Goal: Transaction & Acquisition: Purchase product/service

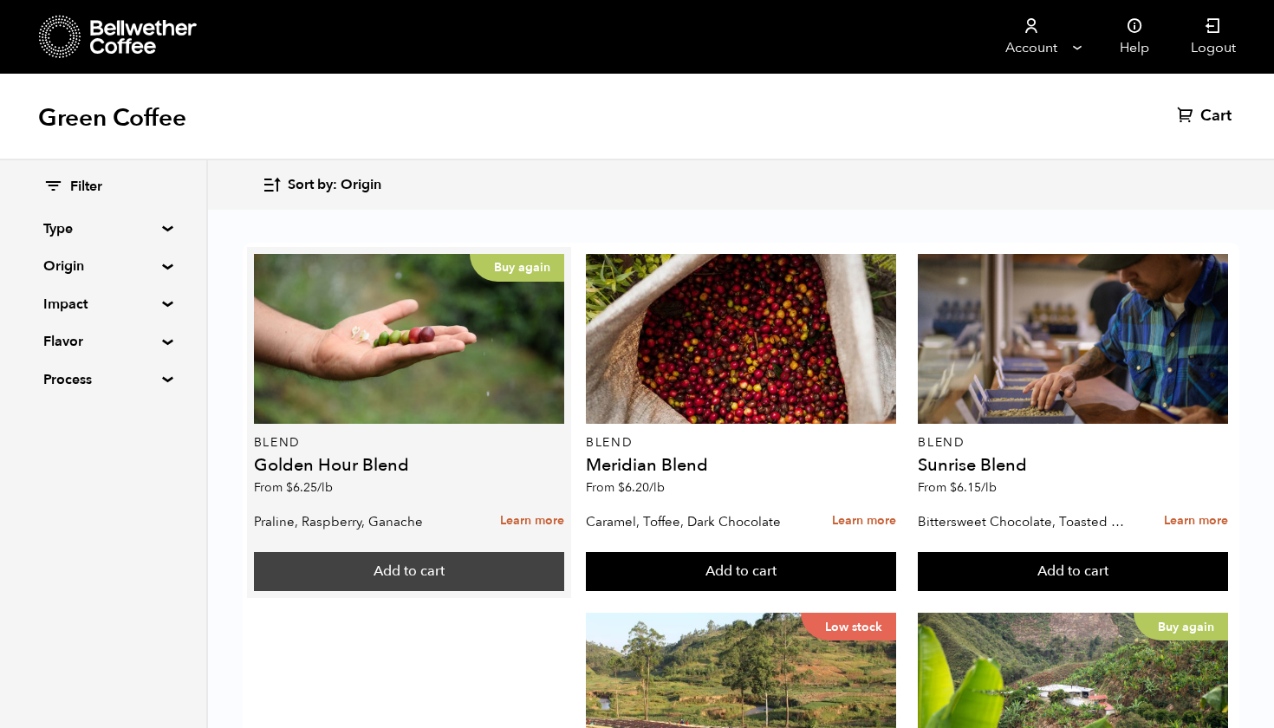
click at [430, 576] on button "Add to cart" at bounding box center [409, 572] width 310 height 40
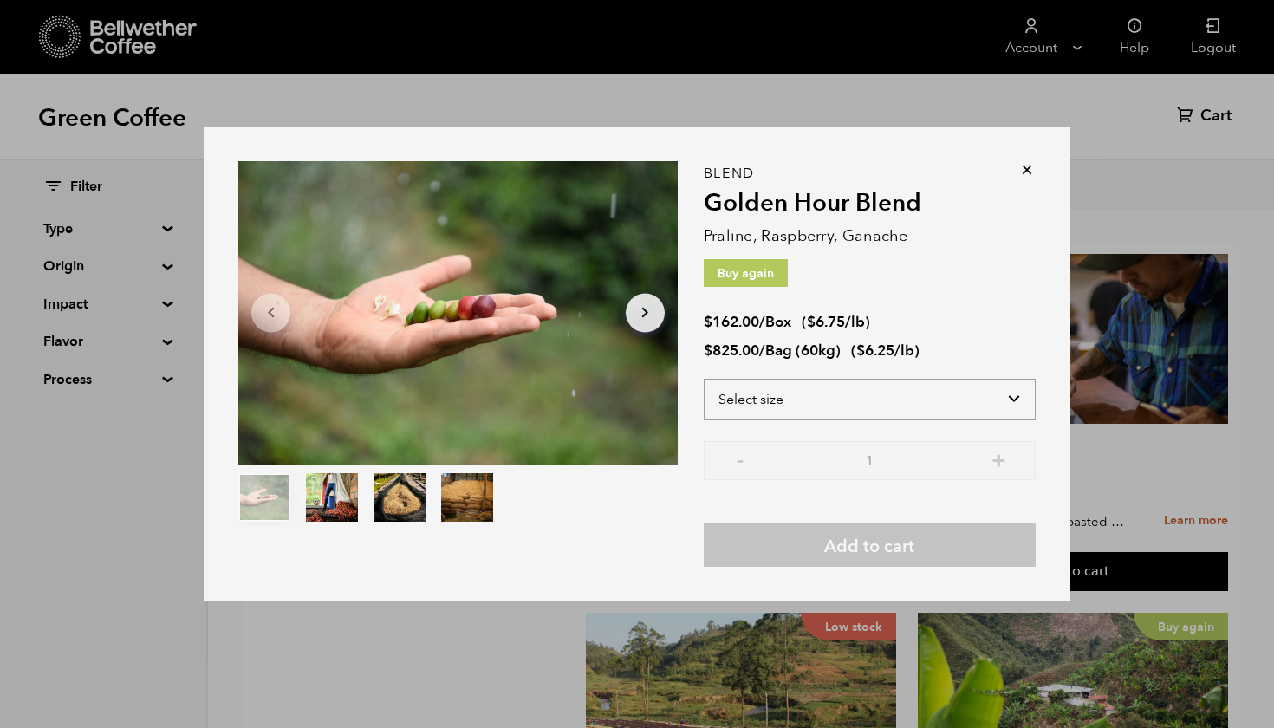
select select "box"
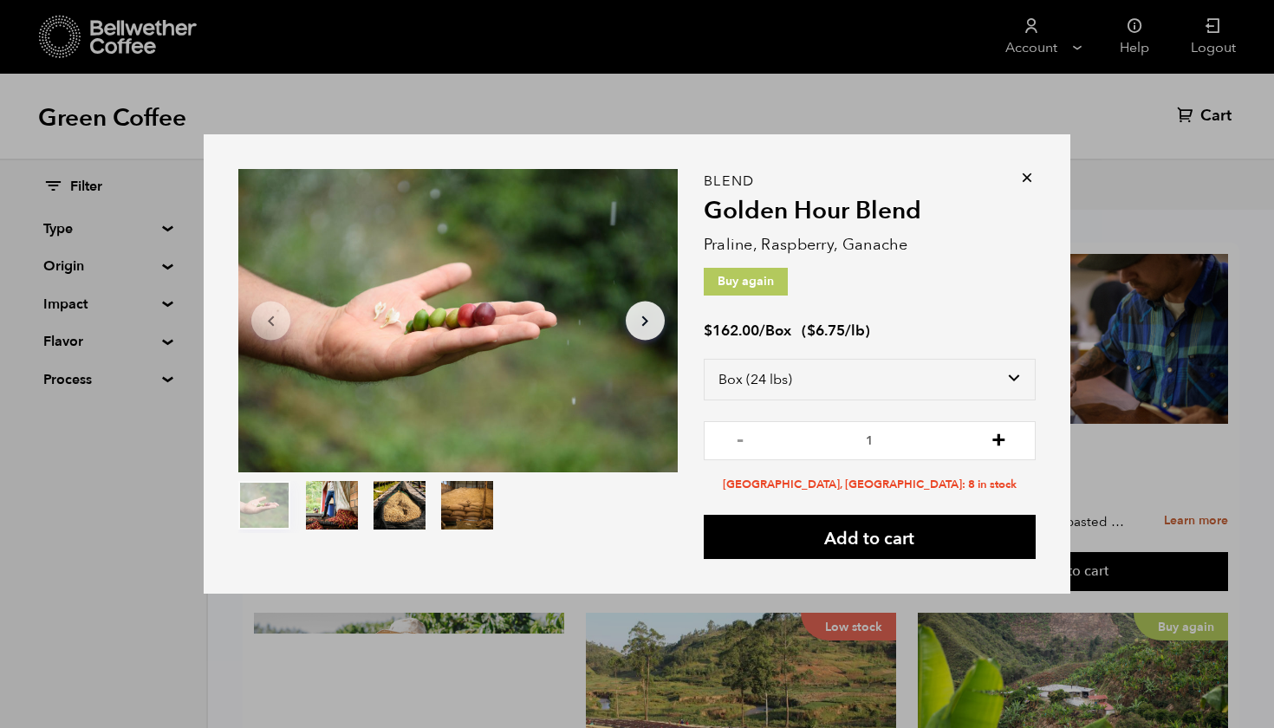
click at [1000, 440] on button "+" at bounding box center [999, 438] width 22 height 17
type input "2"
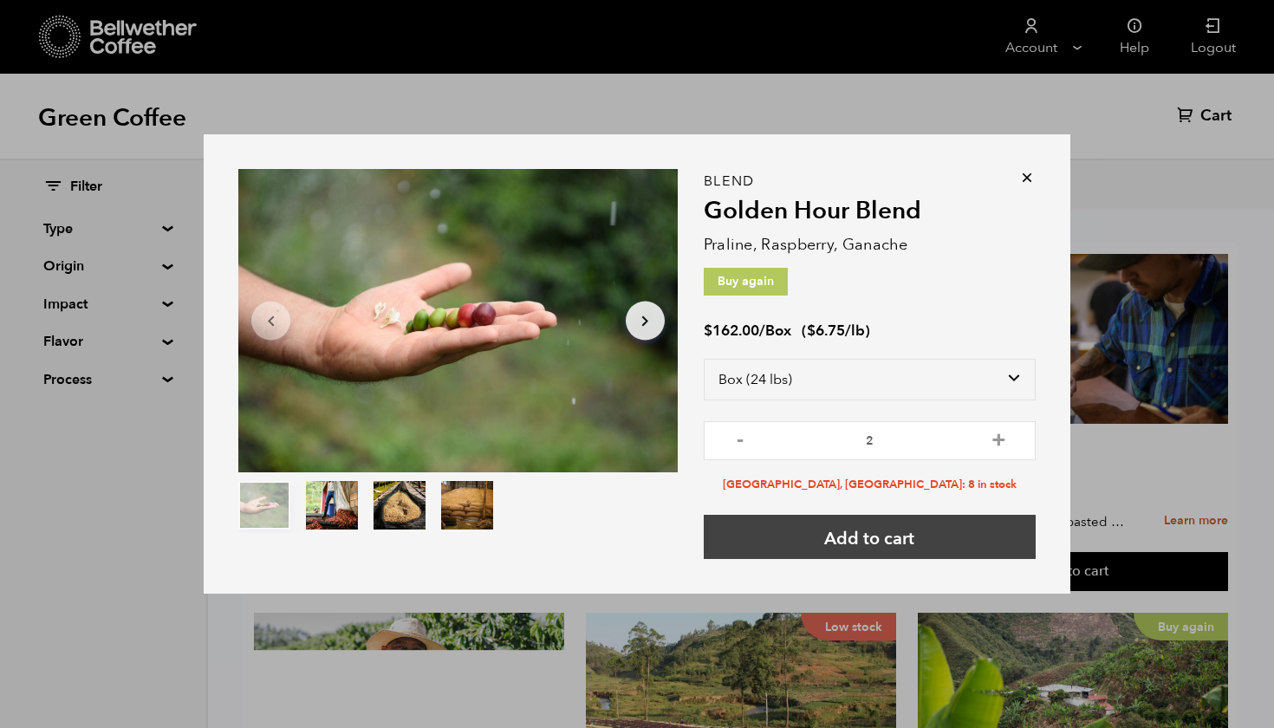
click at [947, 538] on button "Add to cart" at bounding box center [870, 537] width 332 height 44
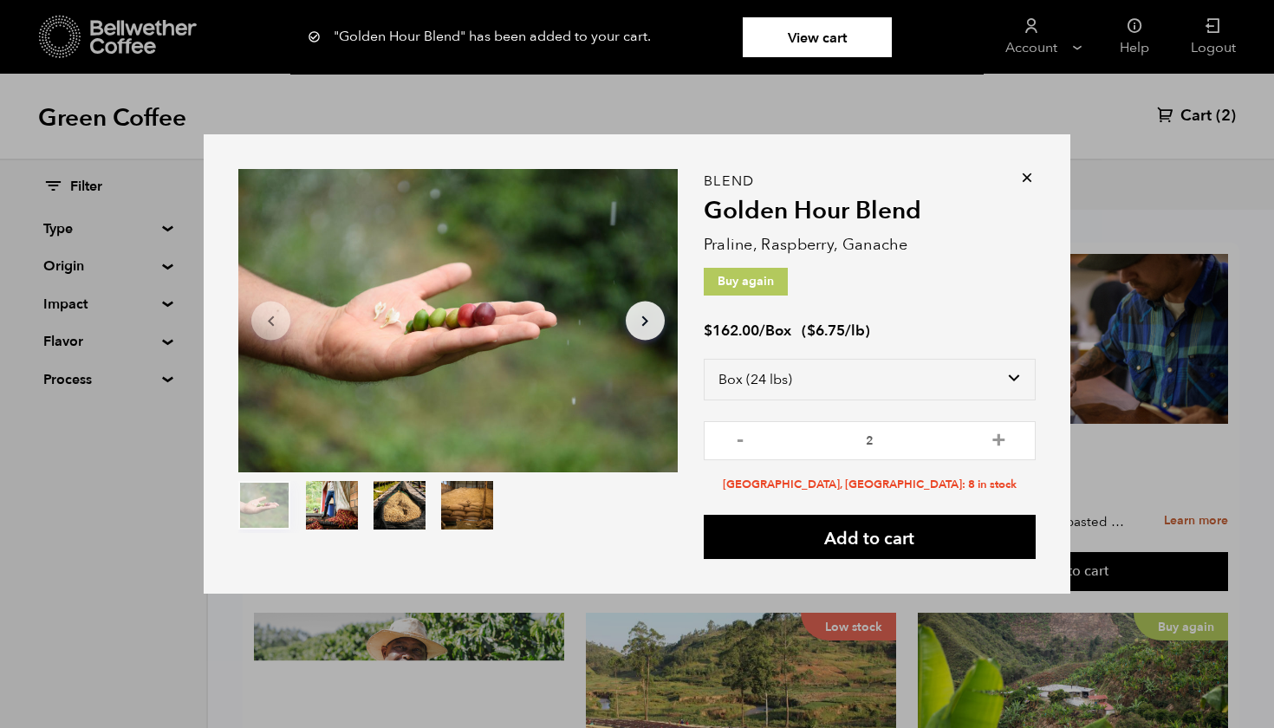
click at [1022, 174] on icon at bounding box center [1026, 177] width 17 height 17
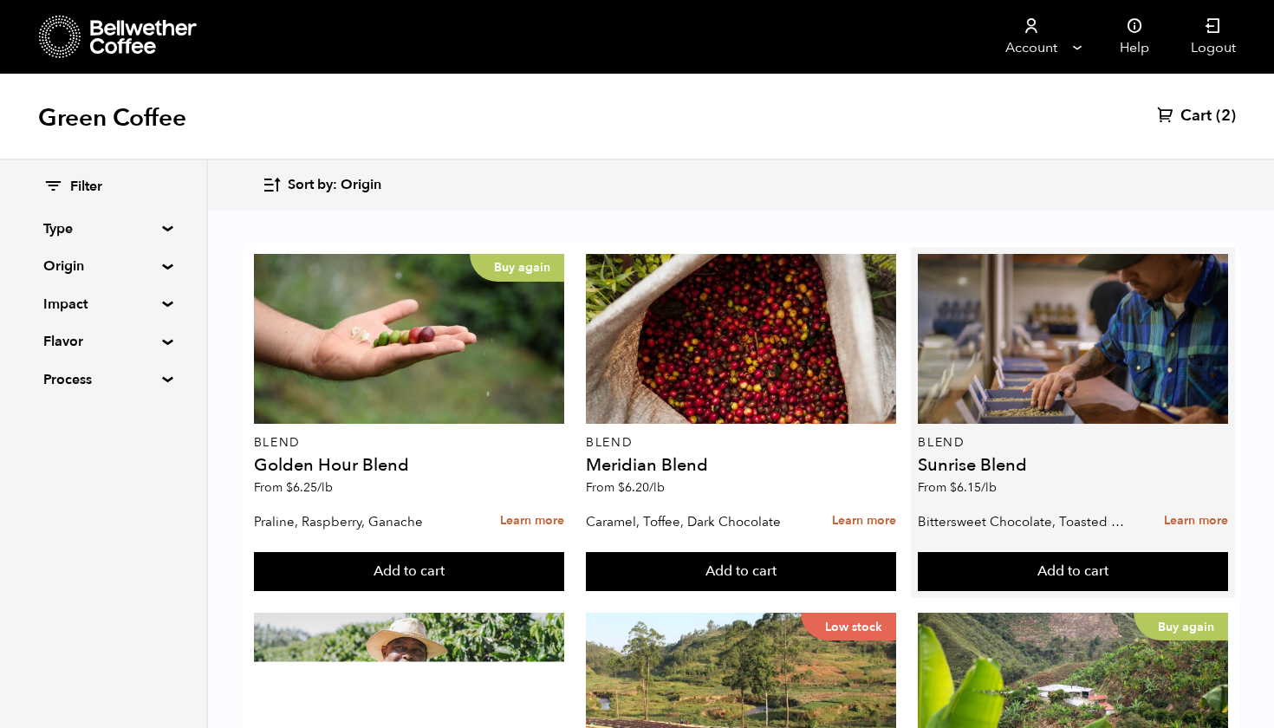
scroll to position [265, 0]
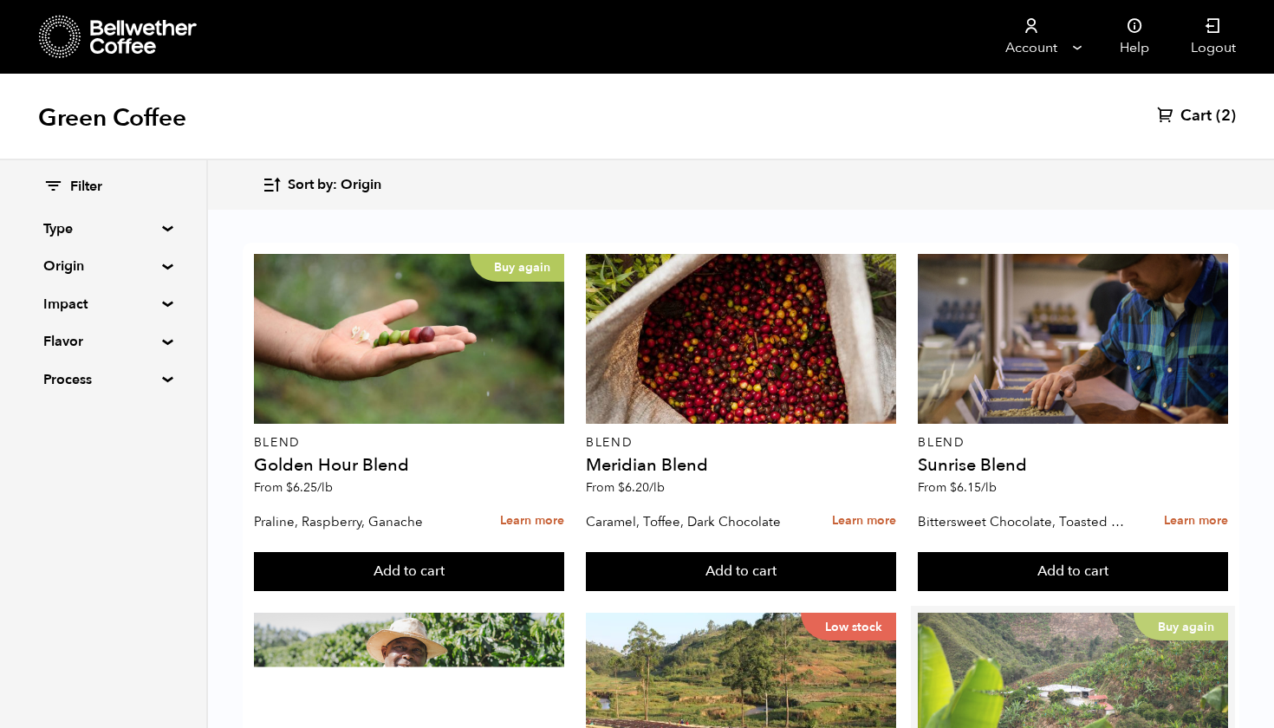
click at [1047, 613] on div "Buy again" at bounding box center [1073, 698] width 310 height 170
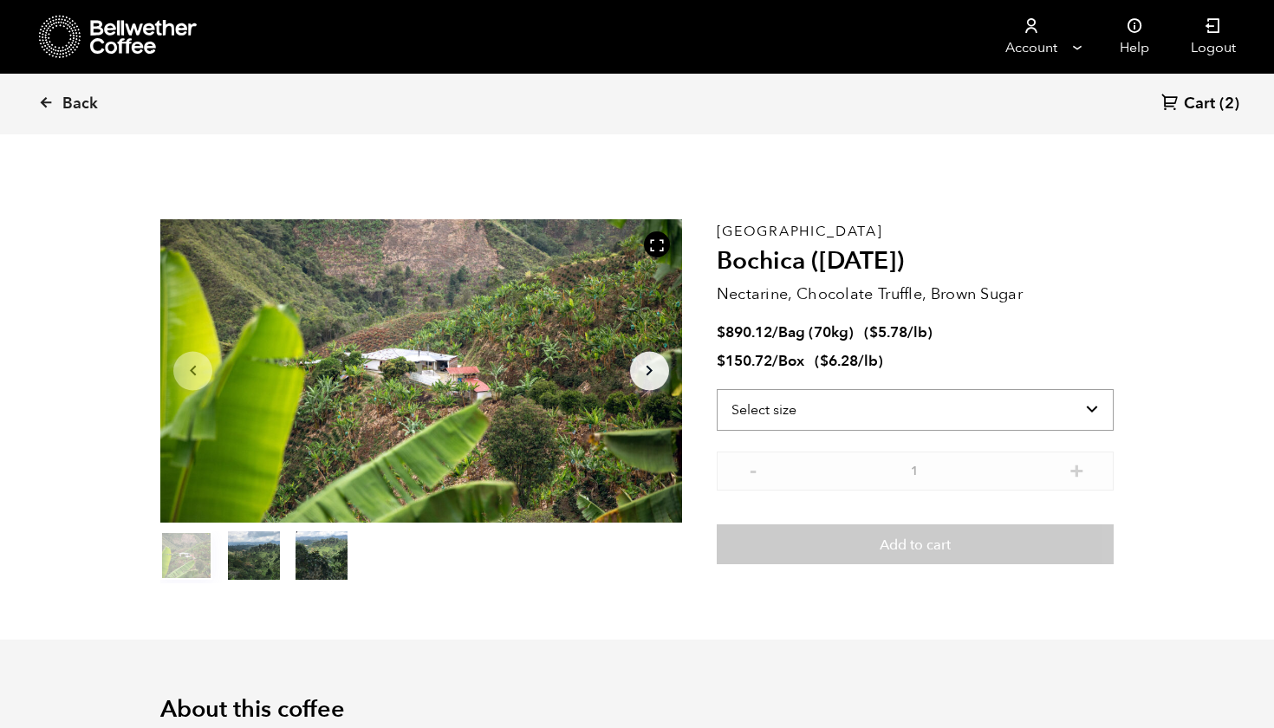
scroll to position [754, 923]
select select "box"
click at [88, 105] on span "Back" at bounding box center [80, 104] width 36 height 21
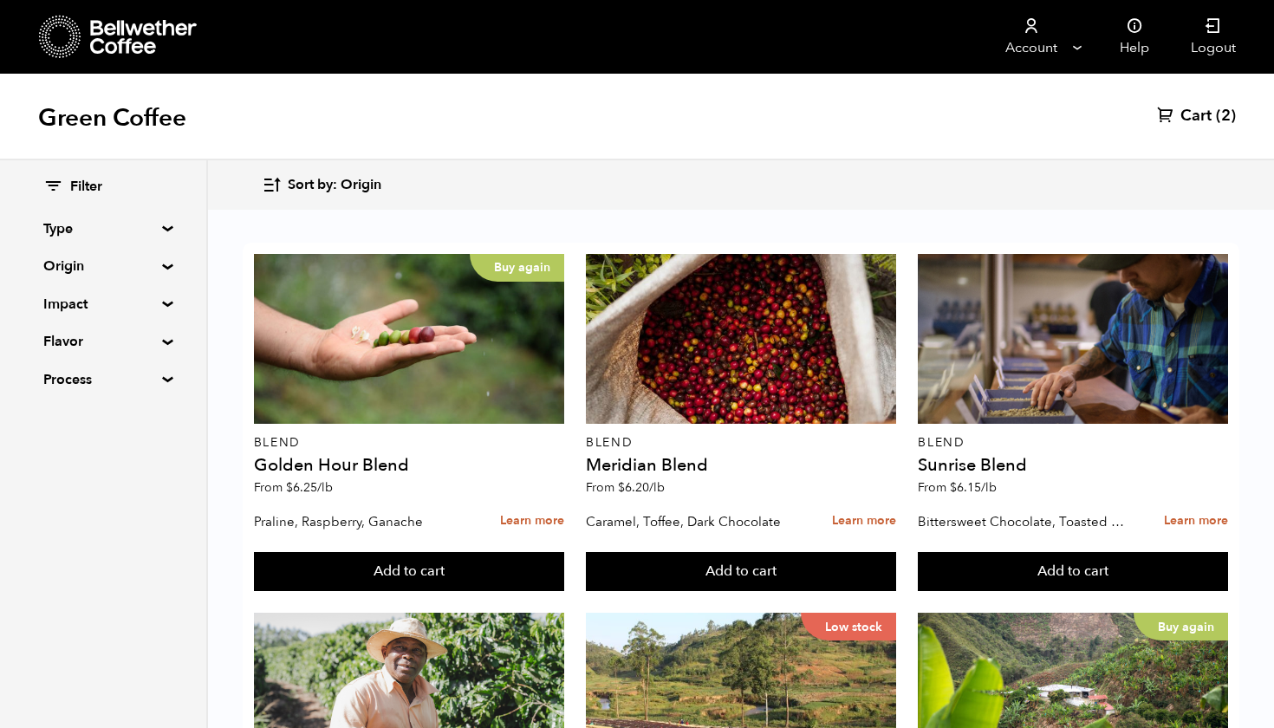
click at [1209, 118] on span "Cart" at bounding box center [1195, 116] width 31 height 21
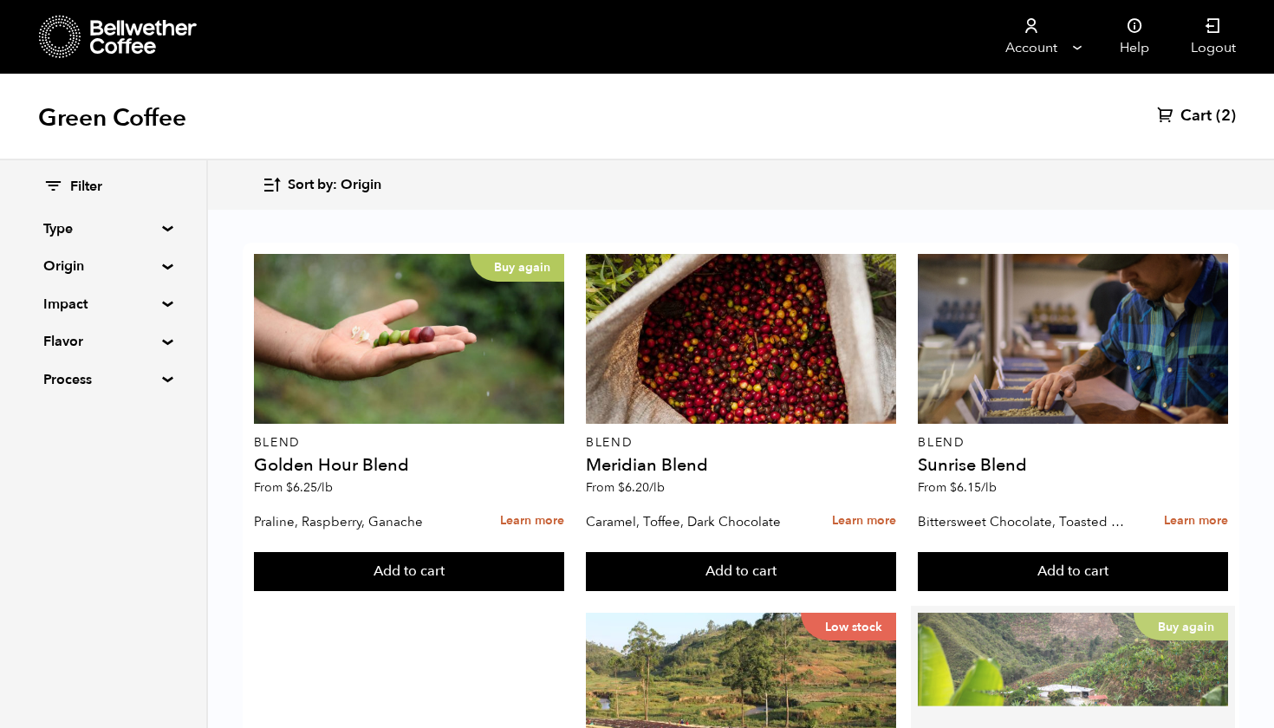
scroll to position [330, 0]
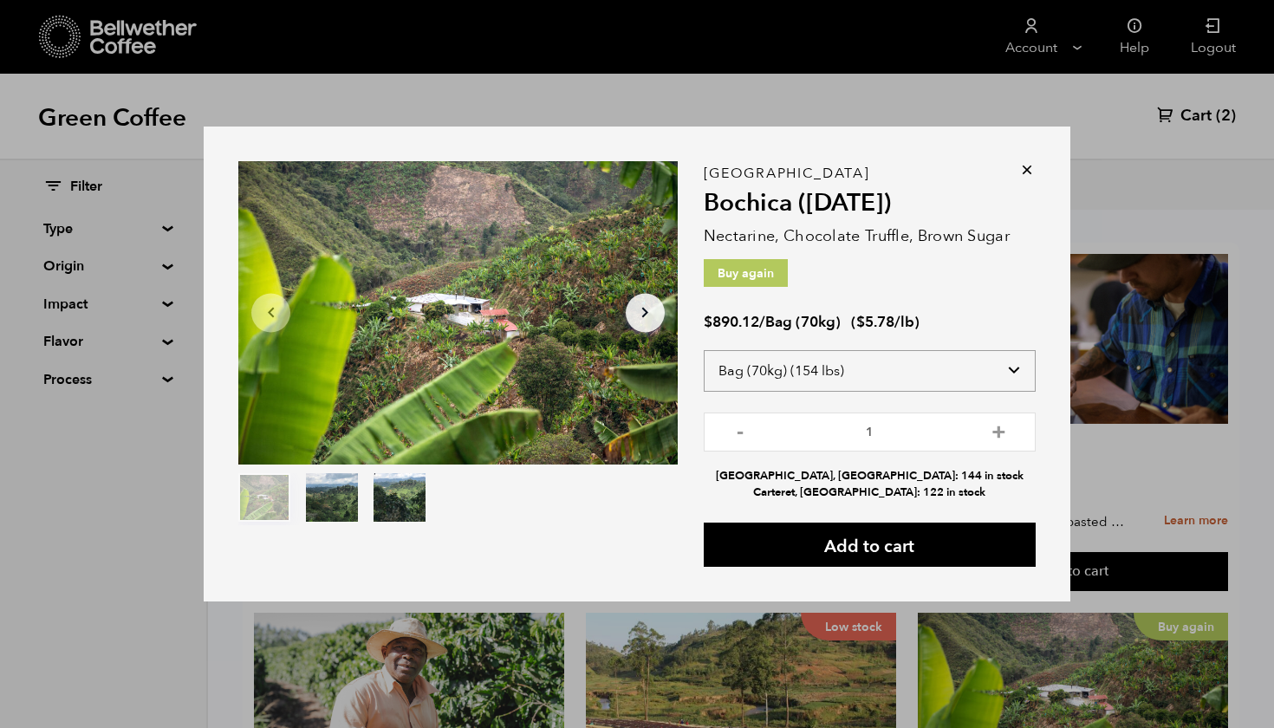
select select "box"
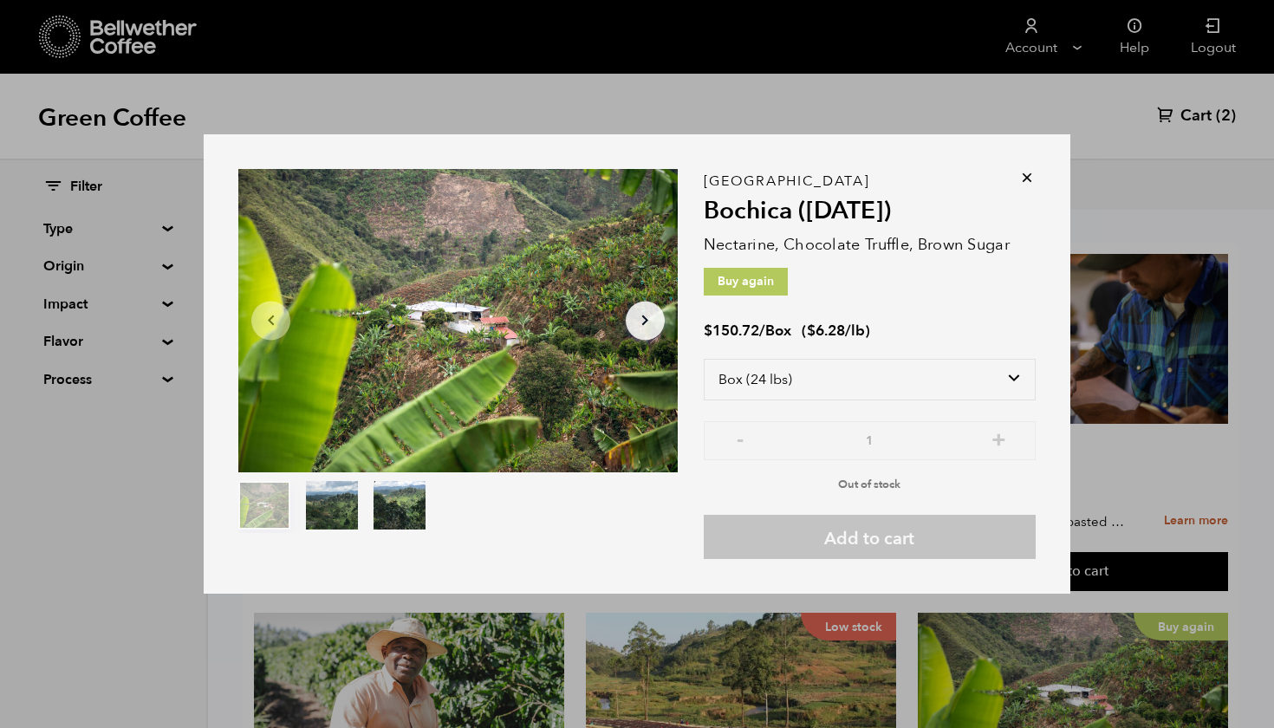
click at [1039, 173] on div "Item 1 of 3 Arrow Left Arrow Right item 0 item 1 item 2 Item 1 of 3 Colombia Bo…" at bounding box center [637, 363] width 866 height 459
click at [1001, 184] on div "Colombia Bochica (JUN 25) Nectarine, Chocolate Truffle, Brown Sugar Buy again $…" at bounding box center [870, 370] width 332 height 378
click at [1015, 180] on div "Colombia Bochica (JUN 25) Nectarine, Chocolate Truffle, Brown Sugar Buy again $…" at bounding box center [870, 364] width 332 height 390
click at [1023, 180] on icon at bounding box center [1026, 177] width 17 height 17
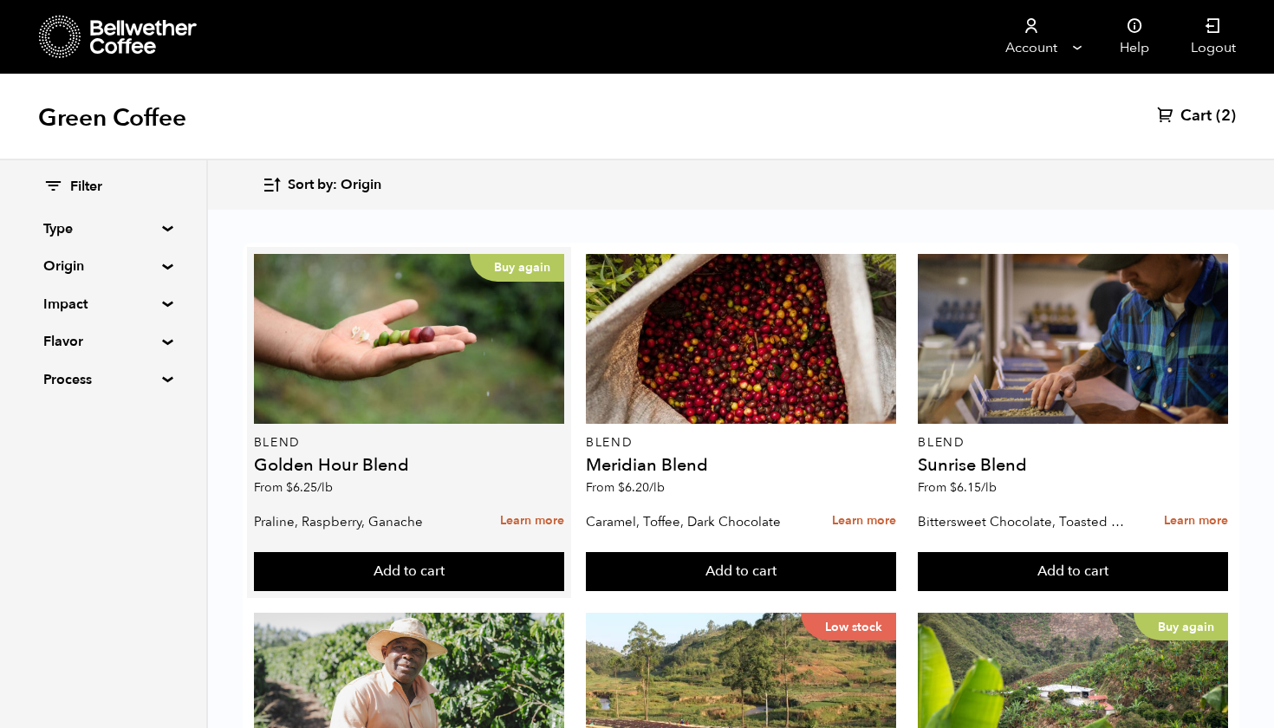
scroll to position [0, 0]
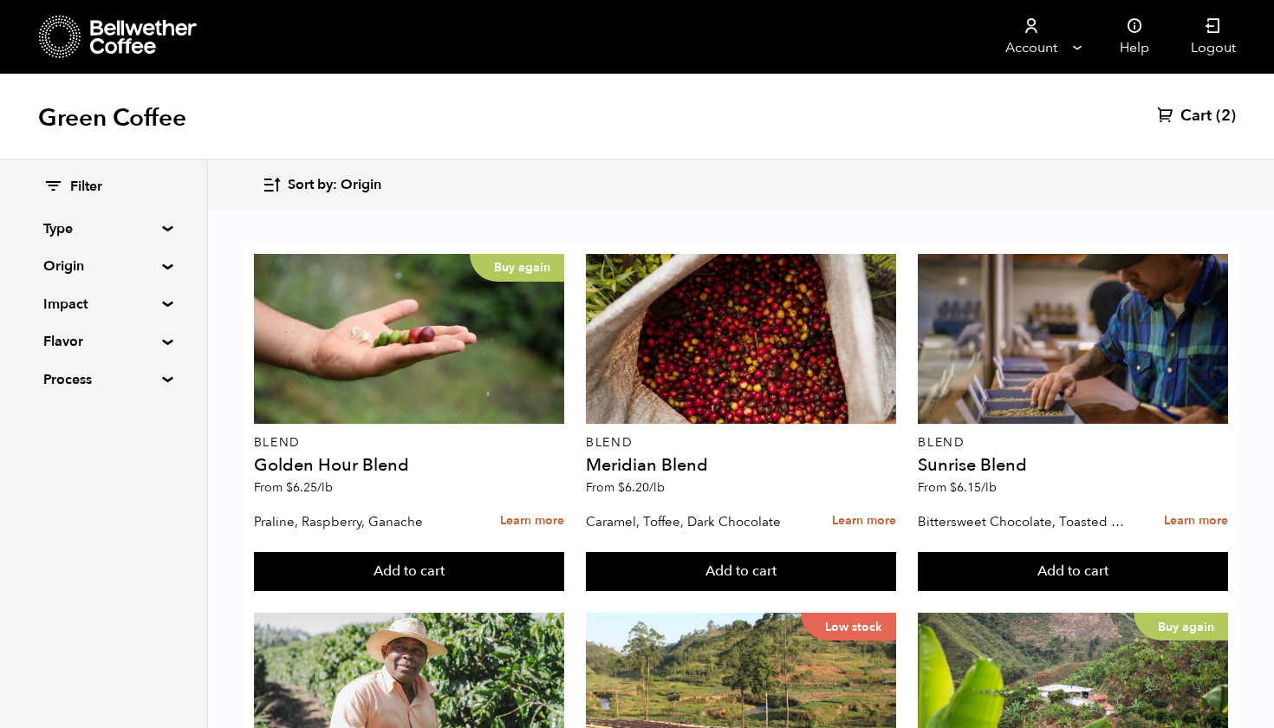
click at [1197, 114] on span "Cart" at bounding box center [1195, 116] width 31 height 21
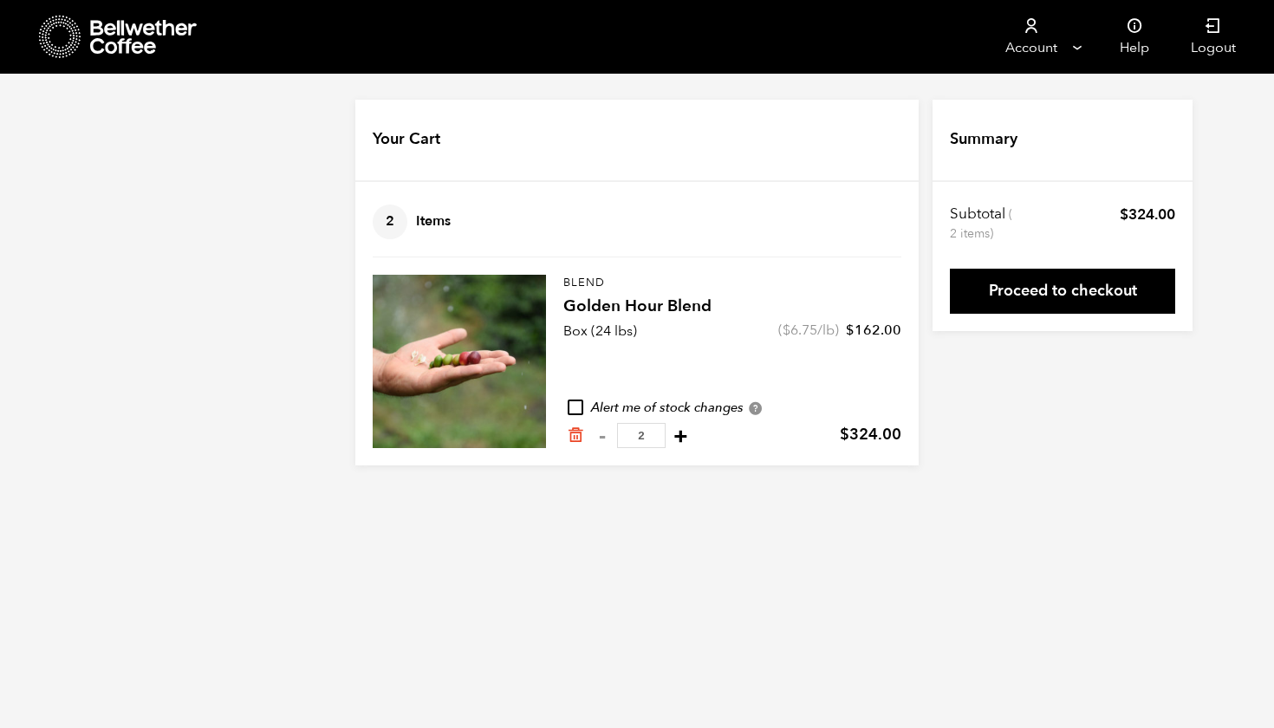
click at [670, 444] on button "+" at bounding box center [681, 435] width 22 height 17
type input "3"
click at [1093, 300] on link "Proceed to checkout" at bounding box center [1062, 291] width 225 height 45
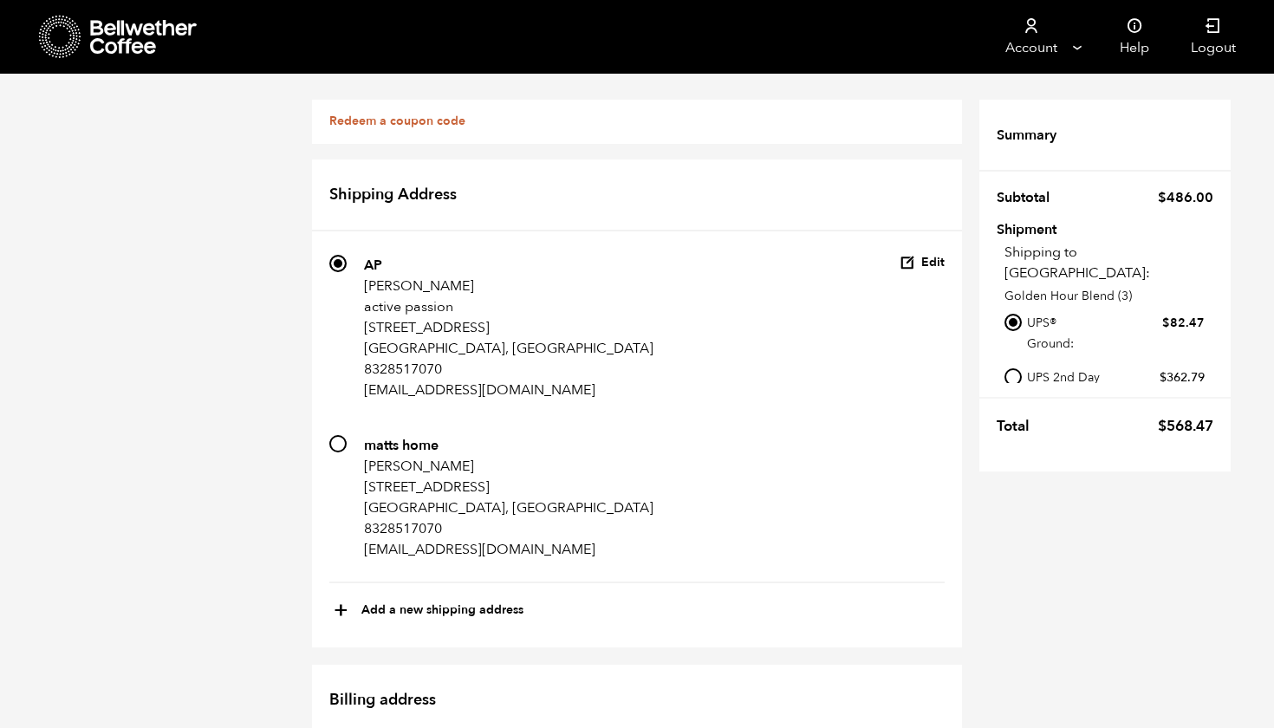
scroll to position [826, 0]
